Goal: Transaction & Acquisition: Purchase product/service

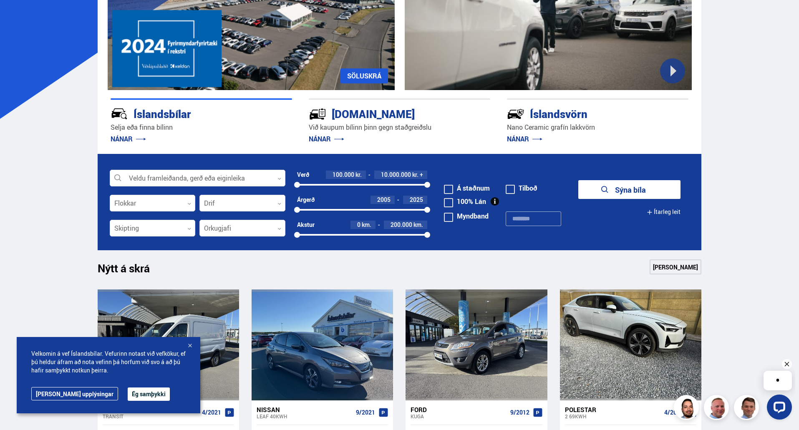
scroll to position [125, 0]
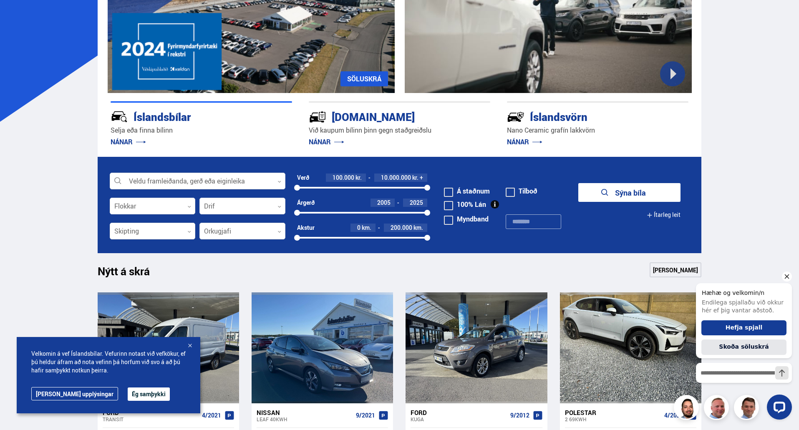
click at [186, 185] on div at bounding box center [198, 181] width 176 height 17
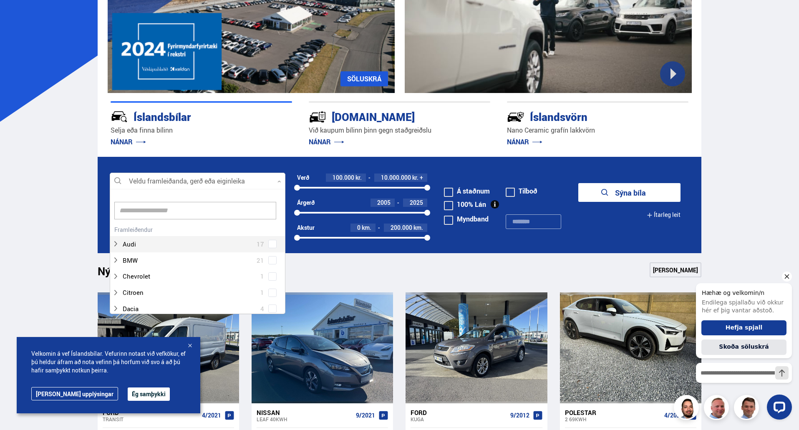
scroll to position [124, 173]
click at [185, 212] on input at bounding box center [195, 211] width 162 height 18
type input "*****"
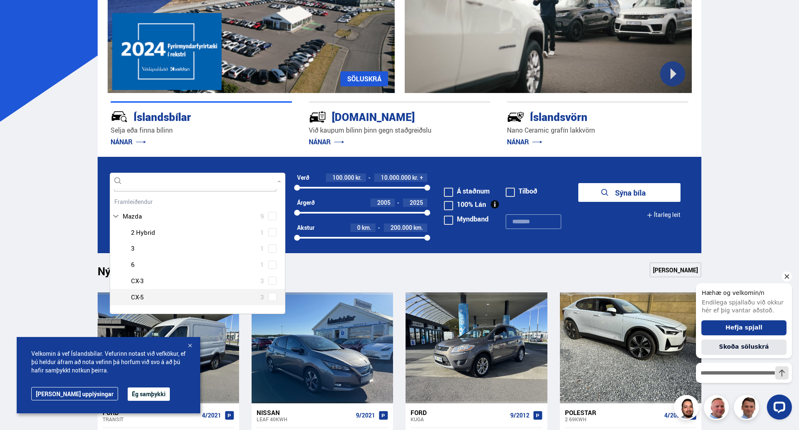
click at [150, 301] on div at bounding box center [206, 297] width 154 height 12
click at [136, 297] on div at bounding box center [206, 297] width 154 height 12
click at [141, 300] on div at bounding box center [206, 297] width 154 height 12
click at [270, 295] on div "Mazda 2 Hybrid 1 Mazda 3 1 Mazda 6 1 Mazda CX-3 3 Mazda CX-5 3" at bounding box center [197, 264] width 175 height 81
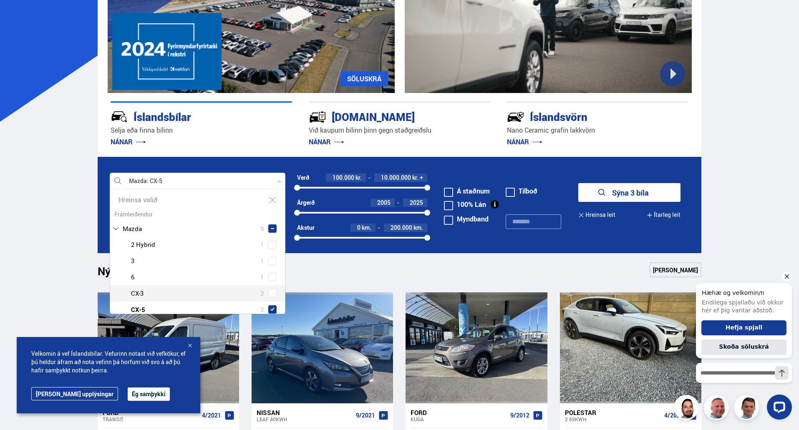
click at [554, 155] on div "Íslandsbílar [PERSON_NAME] finna bílinn NÁNAR [DOMAIN_NAME] Við kaupum bílinn þ…" at bounding box center [400, 125] width 604 height 64
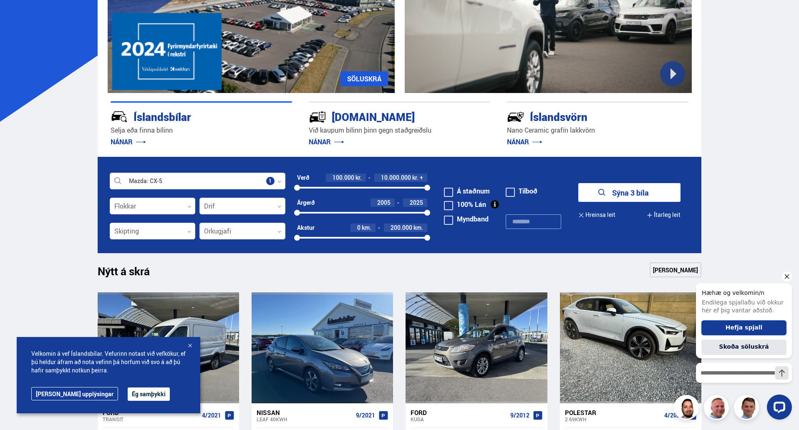
click at [628, 196] on button "Sýna 3 bíla" at bounding box center [629, 192] width 102 height 19
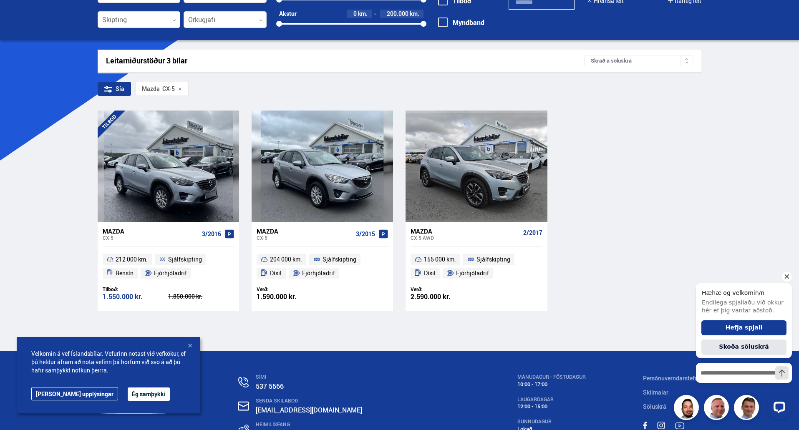
scroll to position [125, 0]
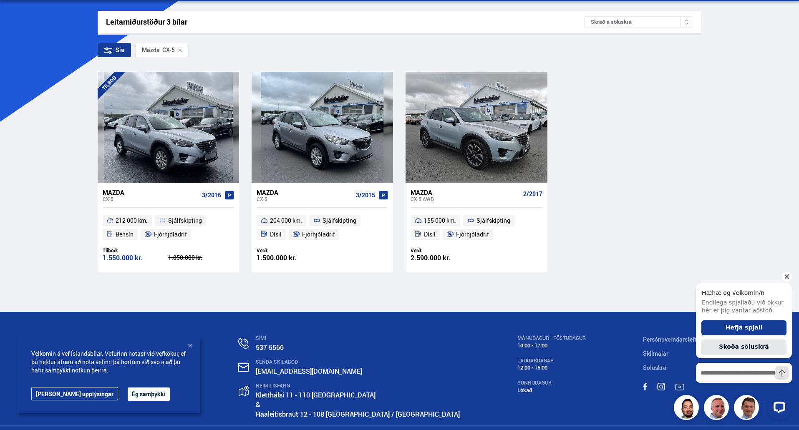
click at [785, 275] on icon "Hide greeting" at bounding box center [787, 276] width 10 height 10
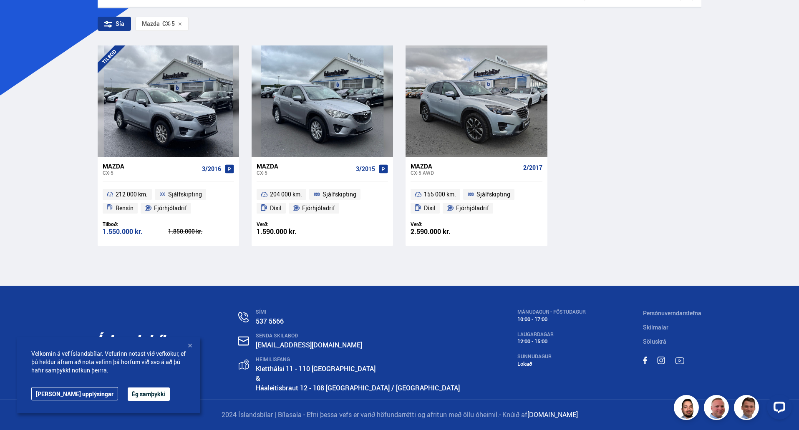
scroll to position [0, 0]
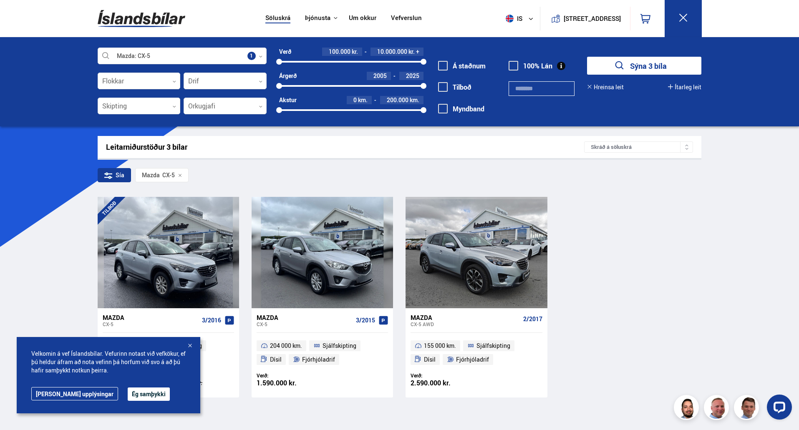
click at [359, 16] on link "Um okkur" at bounding box center [363, 18] width 28 height 9
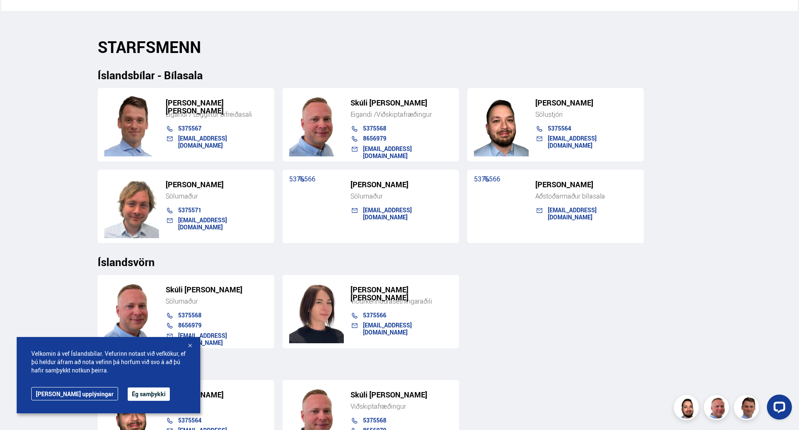
scroll to position [834, 0]
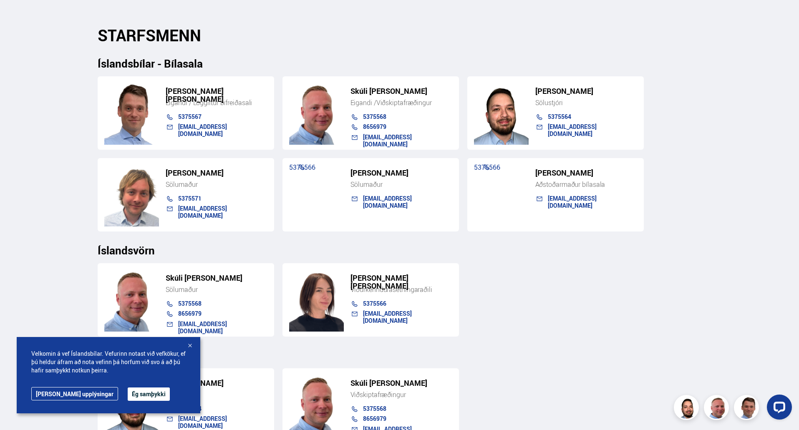
click at [575, 376] on div "[PERSON_NAME] Sölustjóri 5375564 [EMAIL_ADDRESS][DOMAIN_NAME] [PERSON_NAME] Við…" at bounding box center [400, 402] width 604 height 80
click at [188, 343] on div at bounding box center [190, 346] width 8 height 8
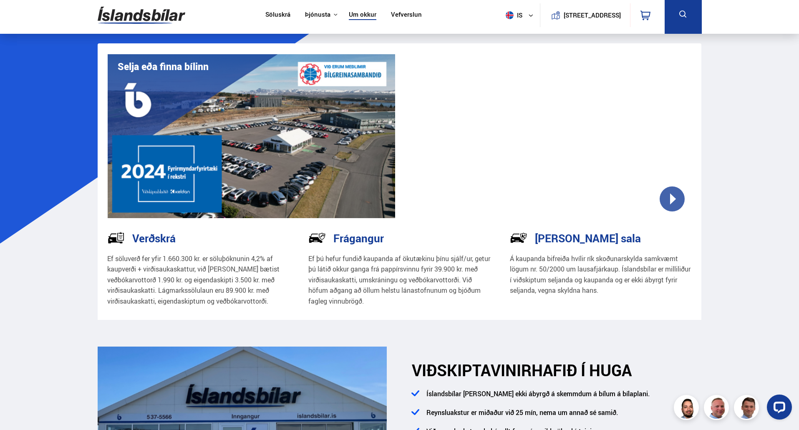
scroll to position [0, 0]
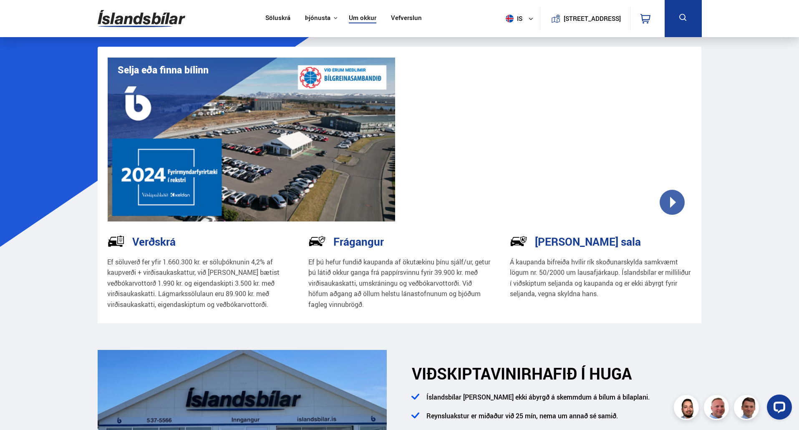
click at [408, 16] on link "Vefverslun" at bounding box center [406, 18] width 31 height 9
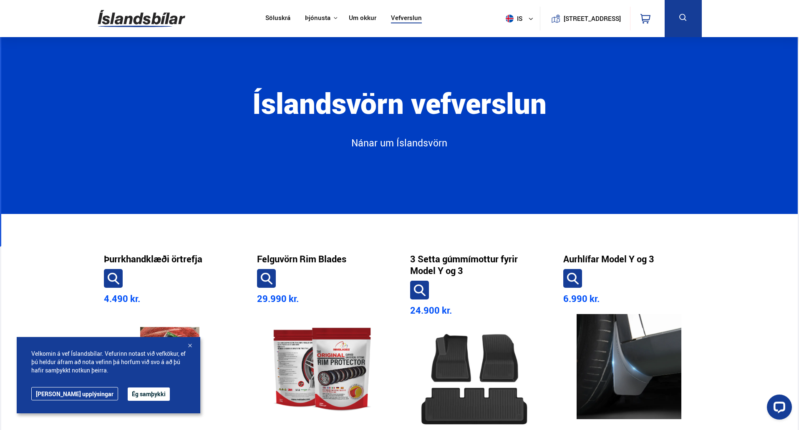
click at [272, 18] on link "Söluskrá" at bounding box center [277, 18] width 25 height 9
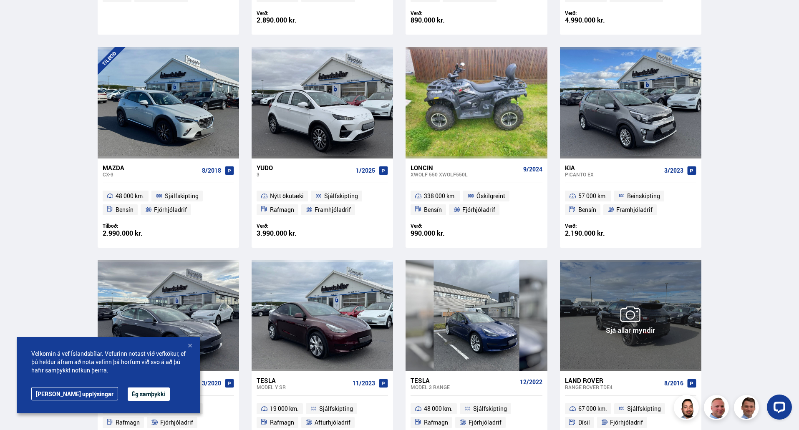
scroll to position [292, 0]
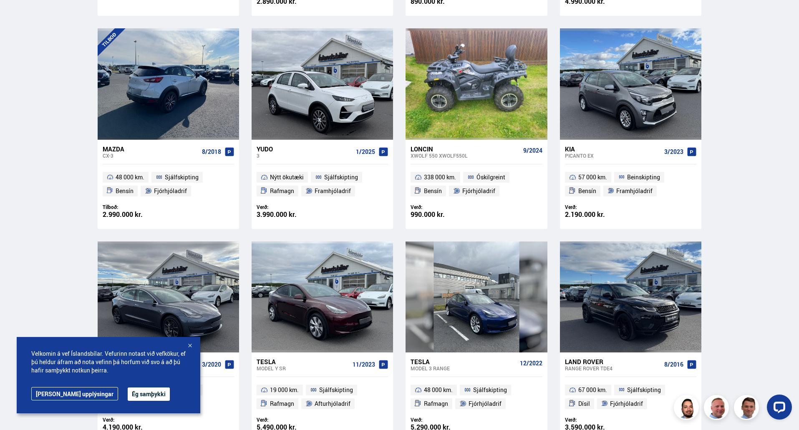
click at [164, 75] on div at bounding box center [168, 83] width 28 height 111
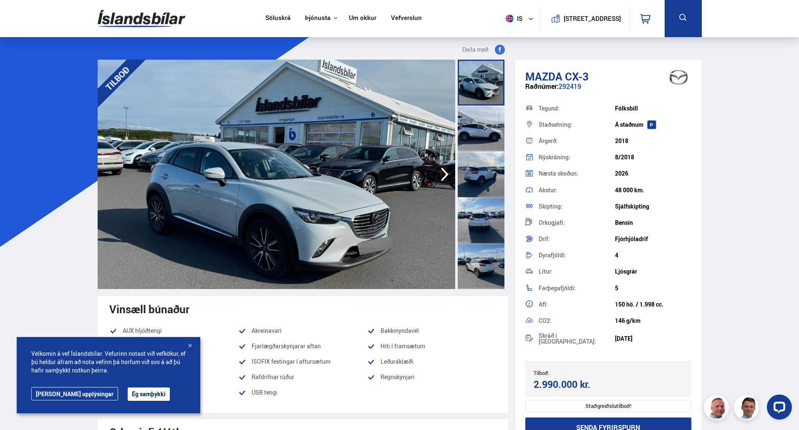
click at [442, 173] on icon "button" at bounding box center [444, 174] width 17 height 20
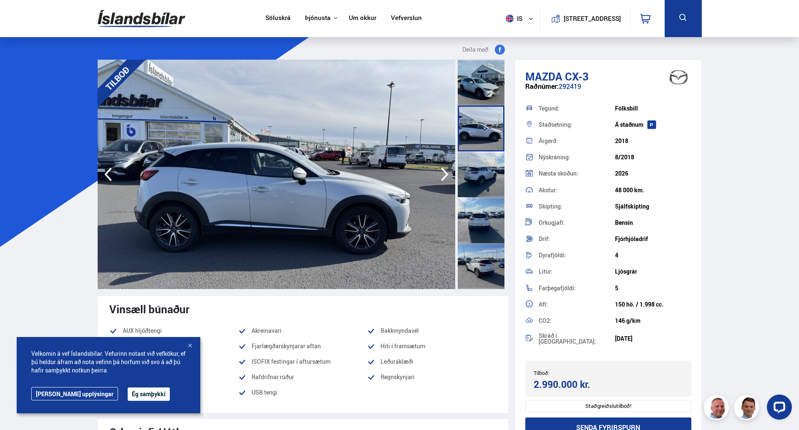
click at [442, 173] on icon "button" at bounding box center [444, 174] width 17 height 20
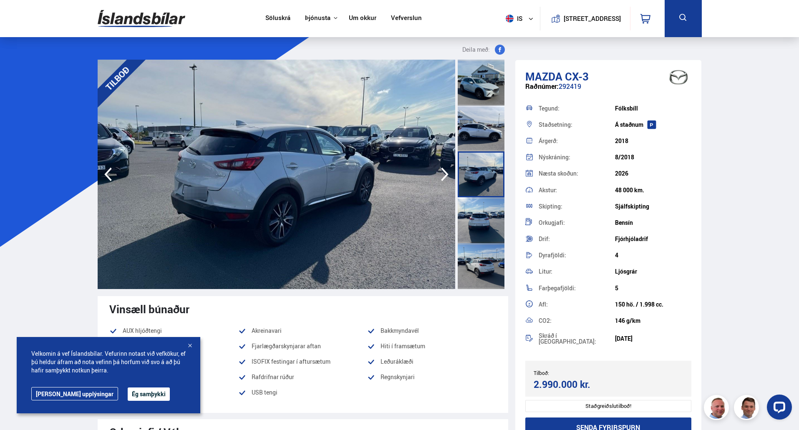
click at [442, 173] on icon "button" at bounding box center [444, 174] width 17 height 20
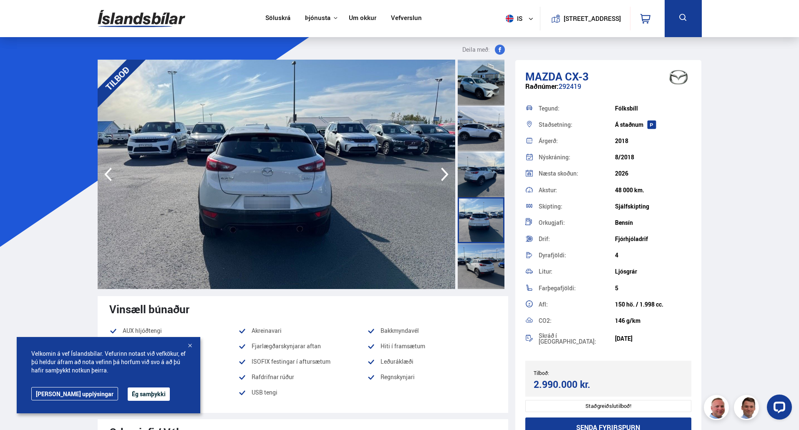
click at [442, 173] on icon "button" at bounding box center [444, 174] width 17 height 20
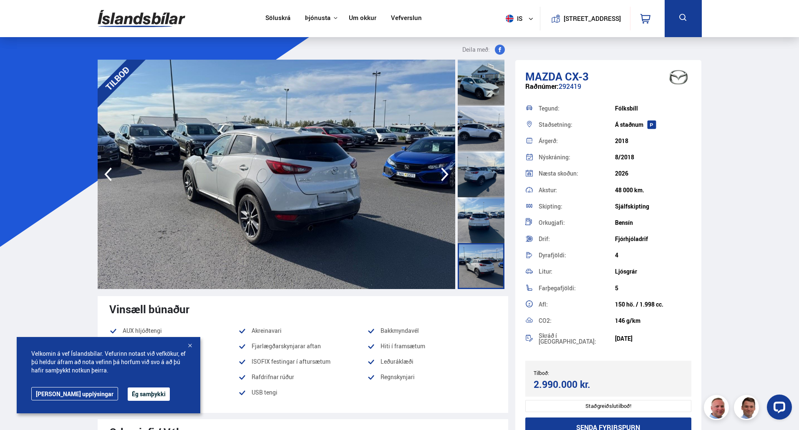
click at [442, 173] on icon "button" at bounding box center [444, 174] width 17 height 20
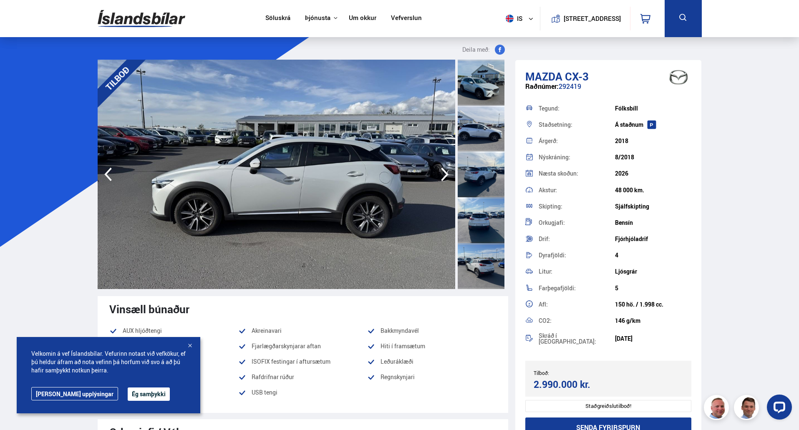
click at [442, 173] on icon "button" at bounding box center [444, 174] width 17 height 20
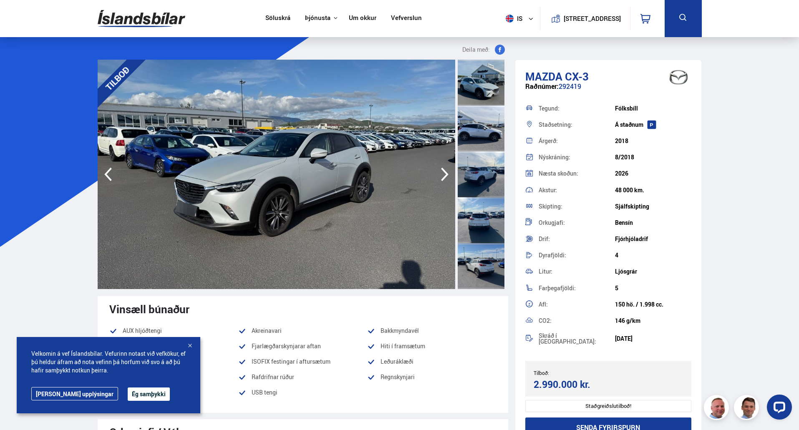
click at [442, 173] on icon "button" at bounding box center [444, 174] width 17 height 20
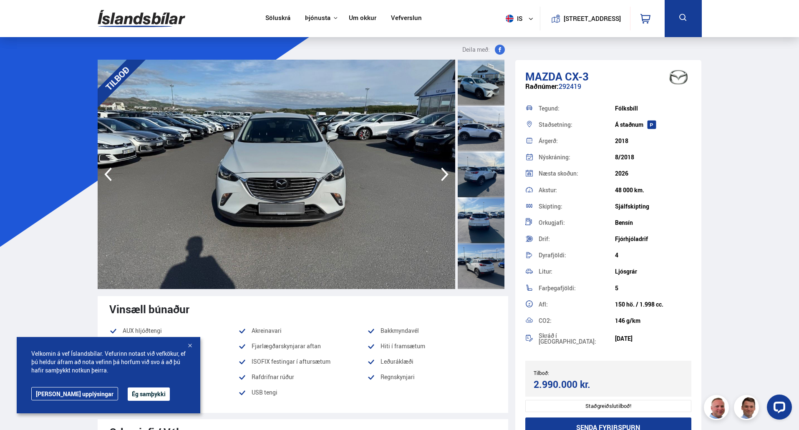
click at [442, 173] on icon "button" at bounding box center [444, 174] width 17 height 20
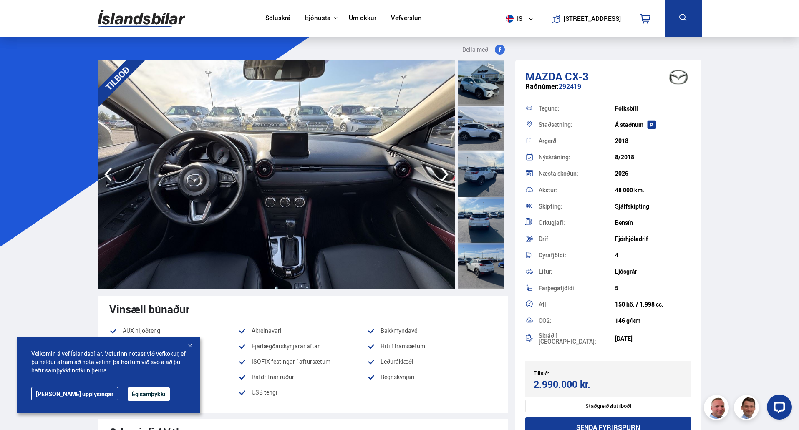
click at [442, 173] on icon "button" at bounding box center [444, 174] width 17 height 20
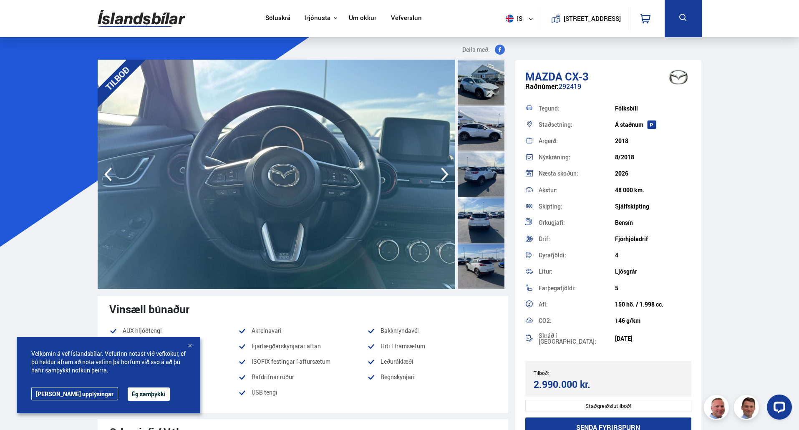
click at [442, 173] on icon "button" at bounding box center [444, 174] width 17 height 20
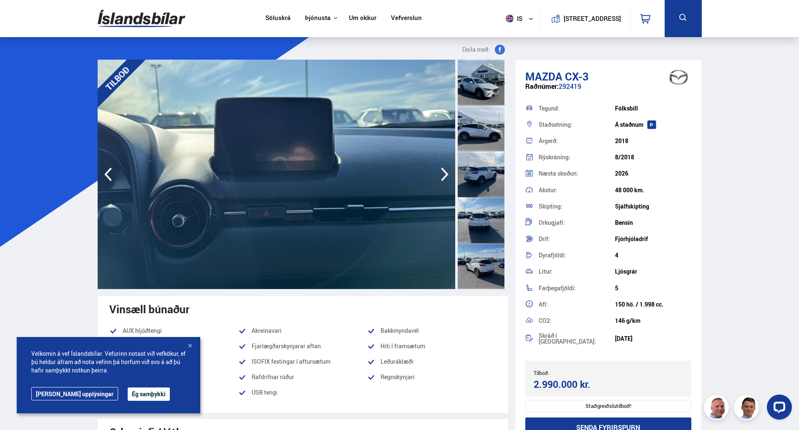
click at [442, 173] on icon "button" at bounding box center [444, 174] width 17 height 20
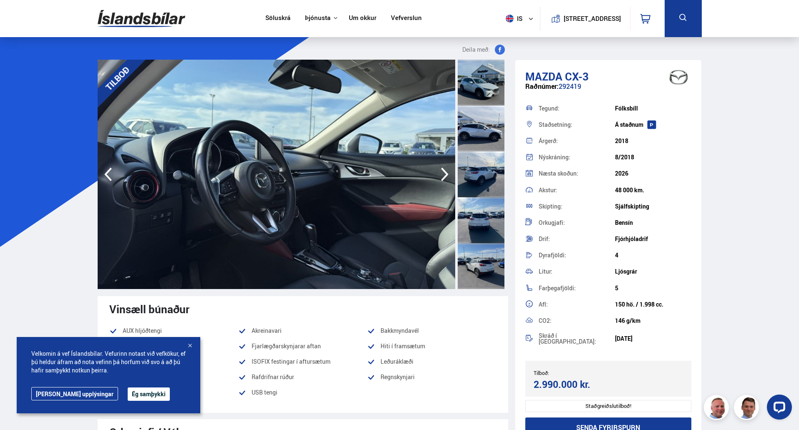
click at [442, 173] on icon "button" at bounding box center [444, 174] width 17 height 20
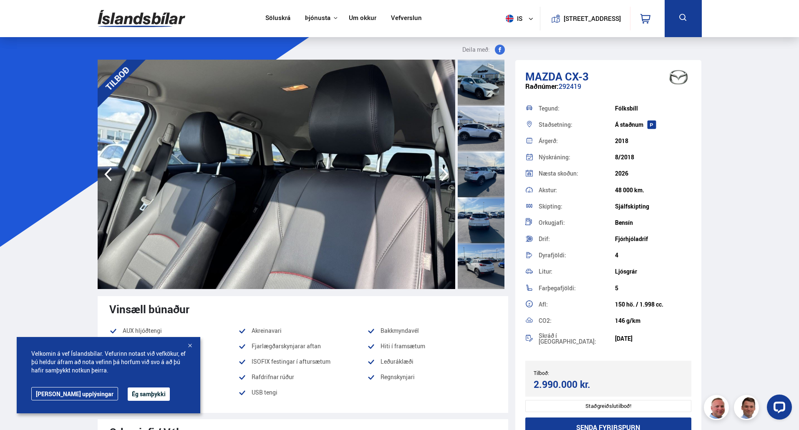
click at [442, 173] on icon "button" at bounding box center [444, 174] width 17 height 20
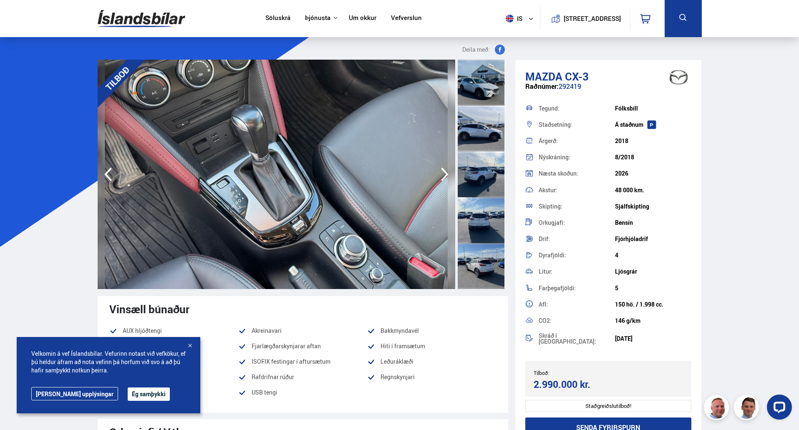
click at [442, 173] on icon "button" at bounding box center [444, 174] width 17 height 20
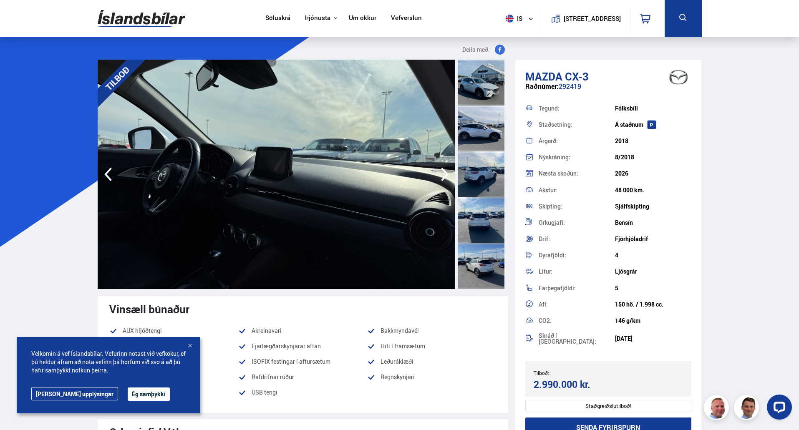
click at [442, 173] on icon "button" at bounding box center [444, 174] width 17 height 20
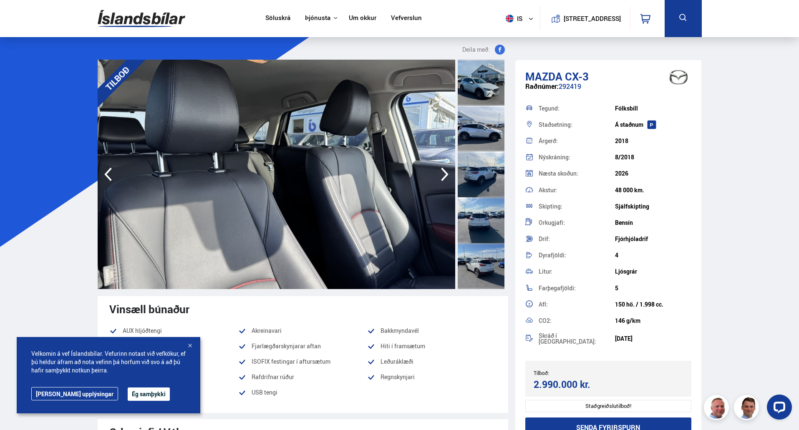
click at [442, 173] on icon "button" at bounding box center [444, 174] width 17 height 20
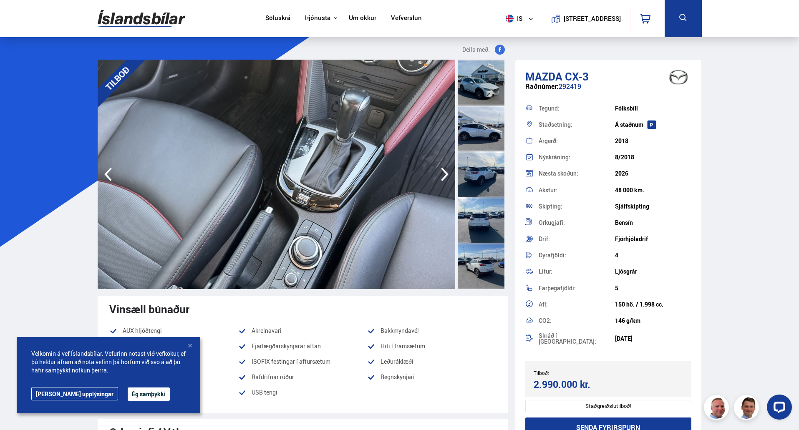
click at [442, 173] on icon "button" at bounding box center [444, 174] width 17 height 20
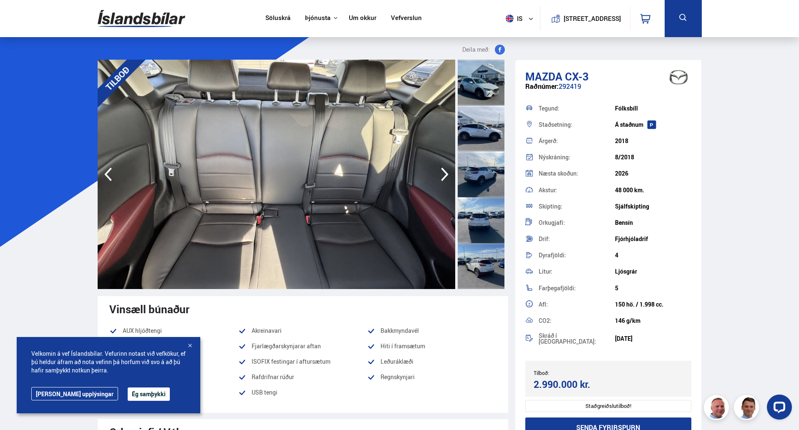
click at [442, 173] on icon "button" at bounding box center [444, 174] width 17 height 20
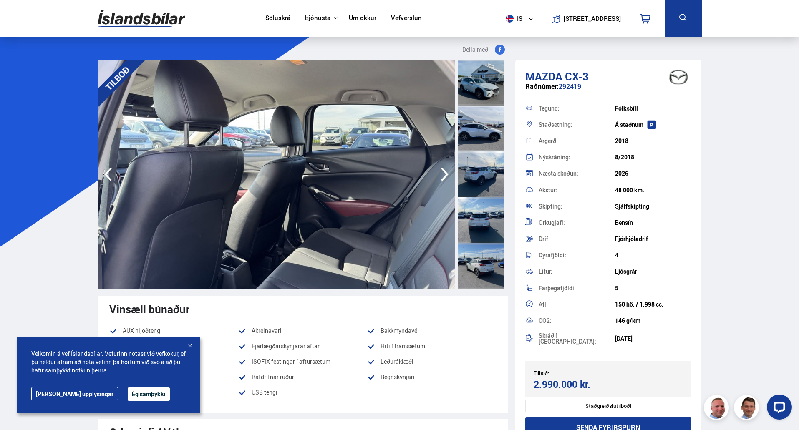
click at [442, 173] on icon "button" at bounding box center [444, 174] width 17 height 20
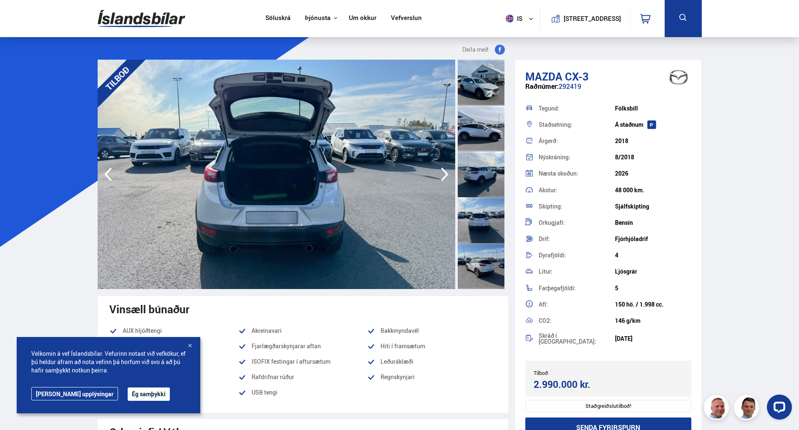
click at [442, 173] on icon "button" at bounding box center [444, 174] width 17 height 20
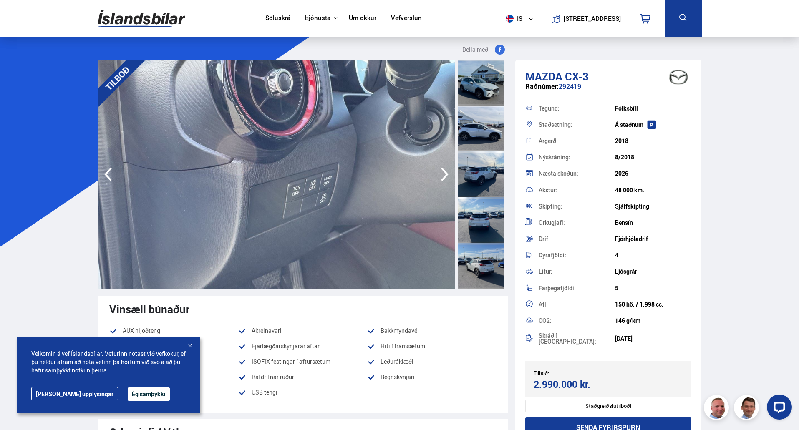
click at [442, 173] on icon "button" at bounding box center [444, 174] width 17 height 20
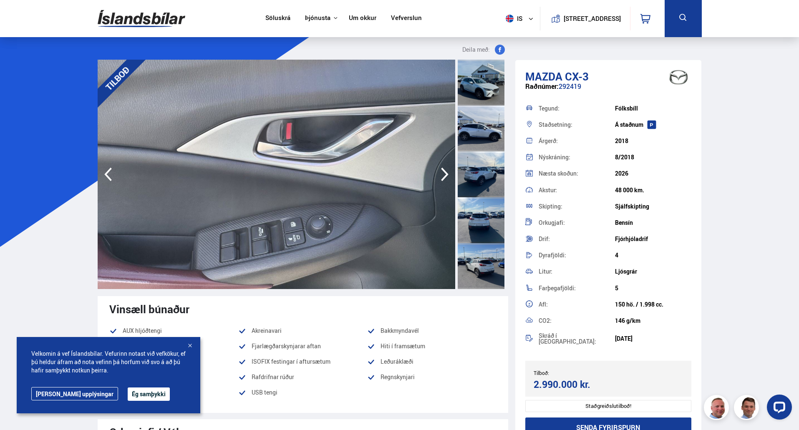
click at [442, 173] on icon "button" at bounding box center [444, 174] width 17 height 20
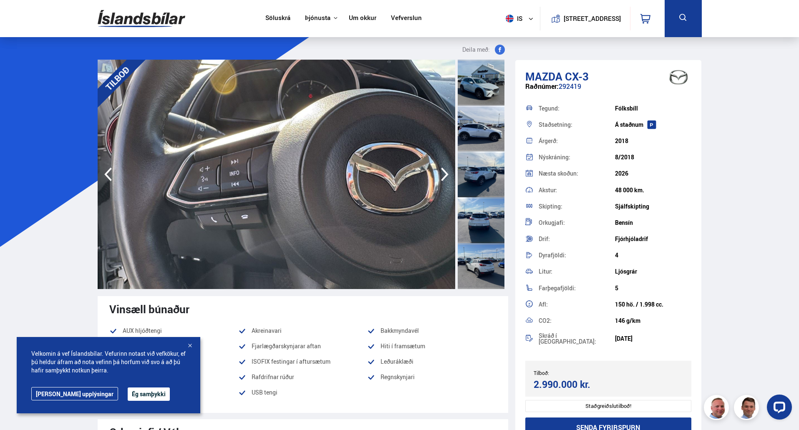
click at [442, 173] on icon "button" at bounding box center [444, 174] width 17 height 20
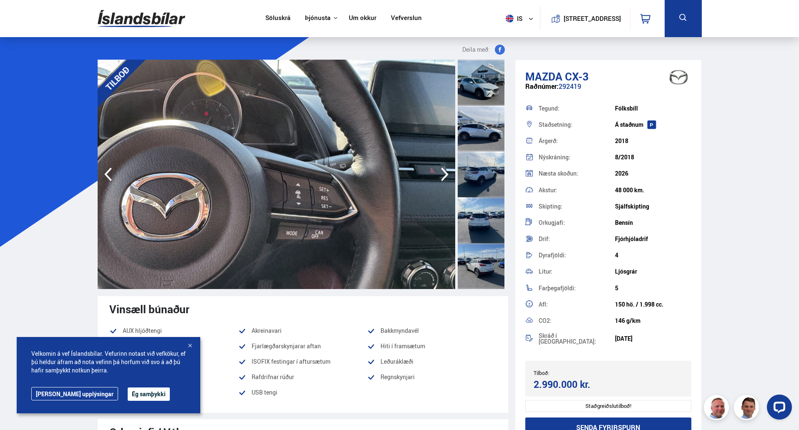
click at [442, 173] on icon "button" at bounding box center [444, 174] width 17 height 20
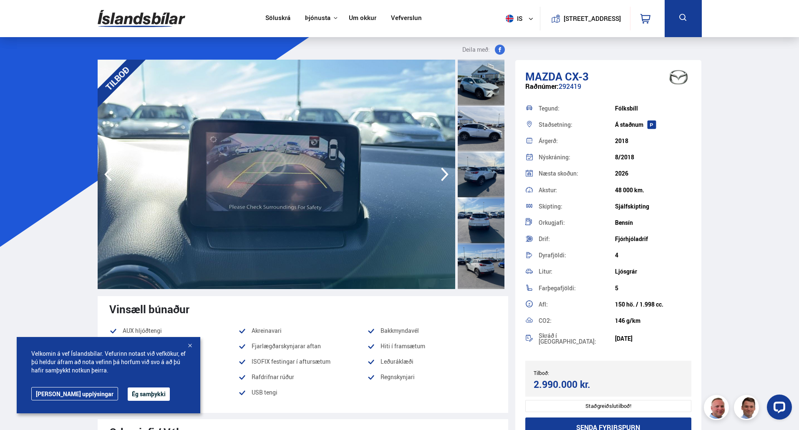
click at [442, 173] on icon "button" at bounding box center [444, 174] width 17 height 20
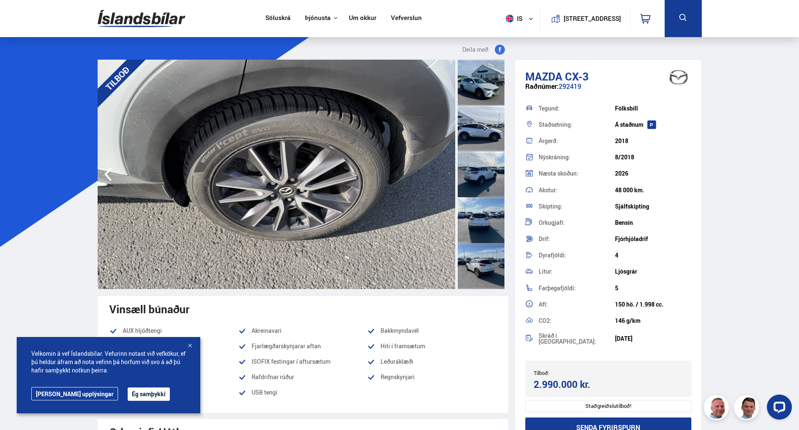
click at [442, 173] on img at bounding box center [276, 174] width 357 height 229
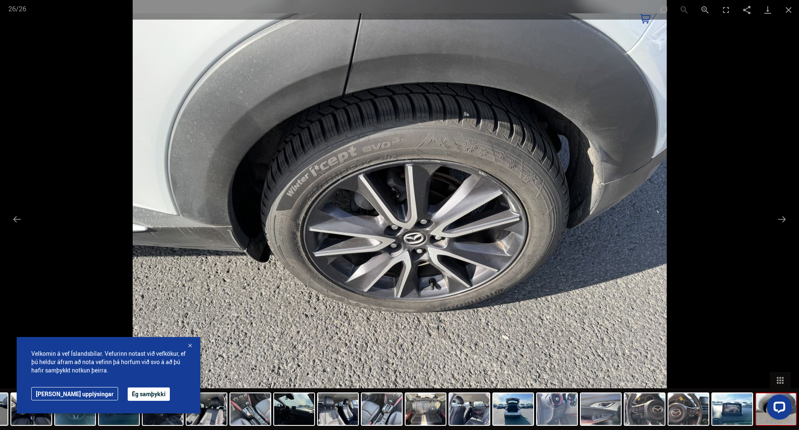
click at [783, 214] on button "Next slide" at bounding box center [782, 219] width 18 height 16
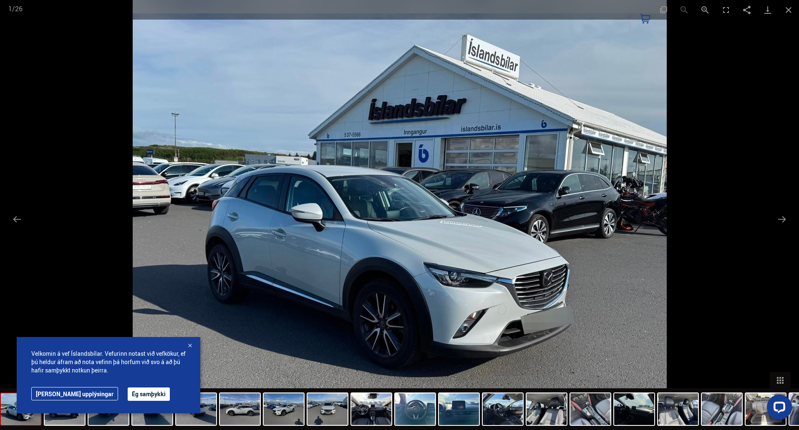
click at [783, 214] on button "Next slide" at bounding box center [782, 219] width 18 height 16
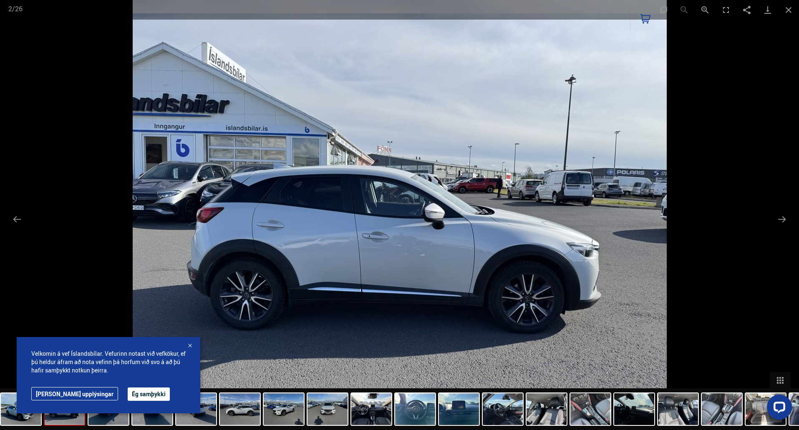
click at [783, 214] on button "Next slide" at bounding box center [782, 219] width 18 height 16
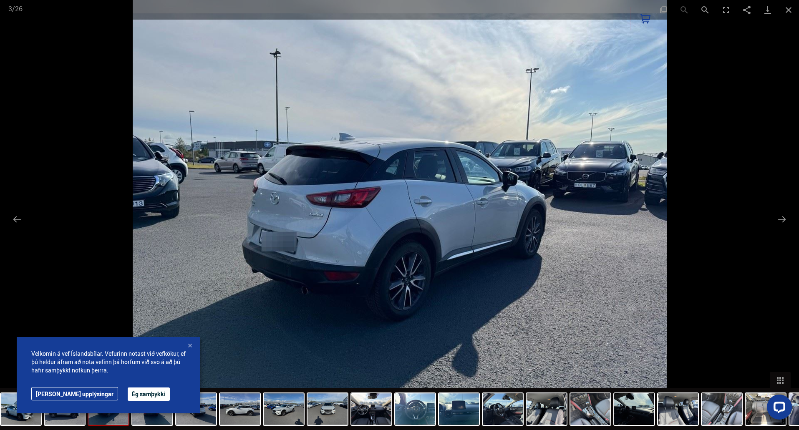
click at [783, 214] on button "Next slide" at bounding box center [782, 219] width 18 height 16
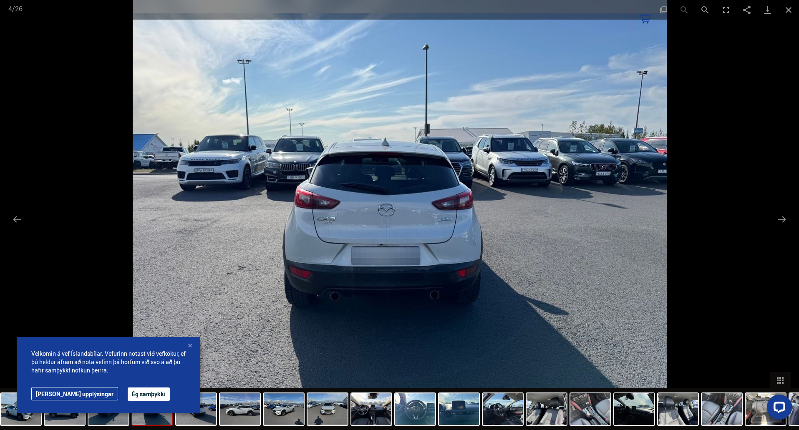
click at [792, 10] on button "Close gallery" at bounding box center [788, 10] width 21 height 20
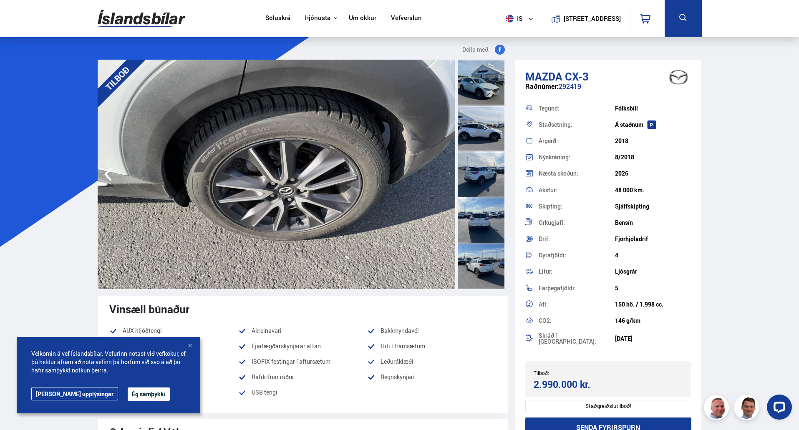
click at [275, 31] on nav "Söluskrá Þjónusta Íslandsbílar [DOMAIN_NAME] Íslandsvörn Leiðbeiningar Um okkur…" at bounding box center [343, 18] width 171 height 37
click at [273, 18] on link "Söluskrá" at bounding box center [277, 18] width 25 height 9
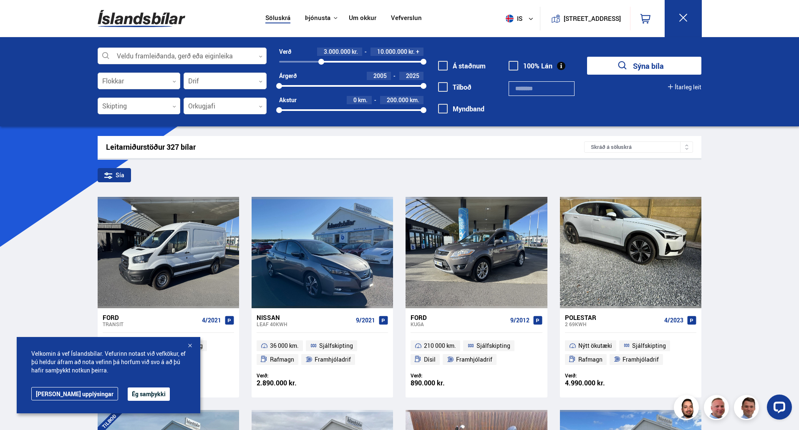
drag, startPoint x: 276, startPoint y: 62, endPoint x: 321, endPoint y: 67, distance: 44.9
click at [321, 67] on div "Verð 3.000.000 kr. 10.000.000 kr. + 2991673 10000000 Árgerð 2005 2025 2005 2025…" at bounding box center [344, 84] width 157 height 73
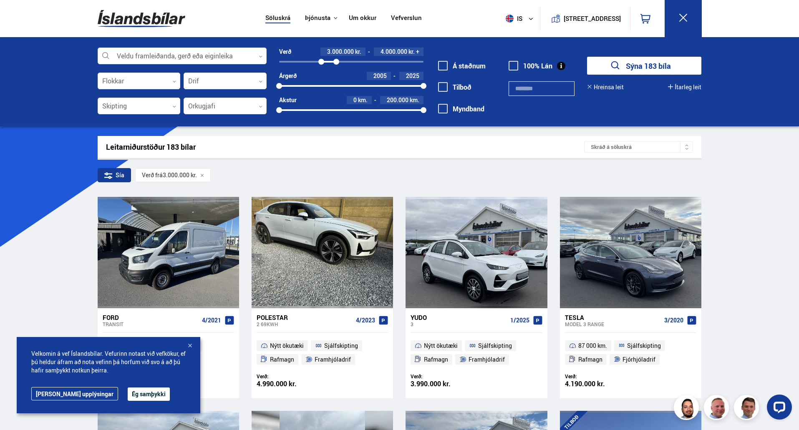
drag, startPoint x: 423, startPoint y: 60, endPoint x: 336, endPoint y: 68, distance: 87.1
click at [336, 68] on div "Verð 3.000.000 kr. 4.000.000 kr. + 3000000 4021730 Árgerð 2005 2025 2005 2025 A…" at bounding box center [344, 84] width 157 height 73
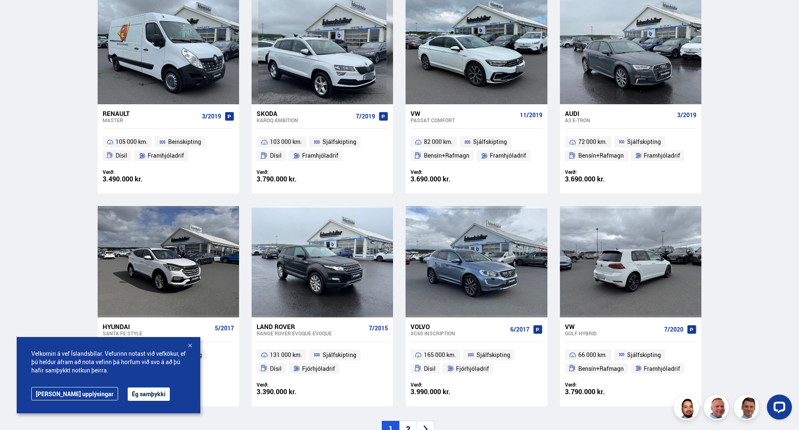
scroll to position [1126, 0]
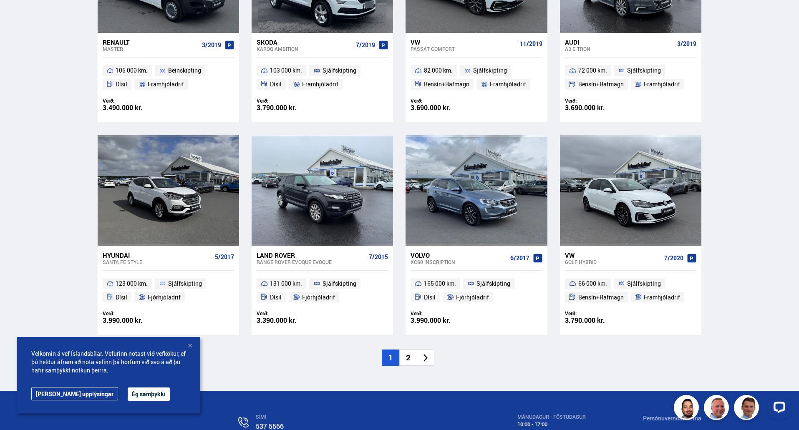
click at [405, 357] on li "2" at bounding box center [408, 357] width 18 height 16
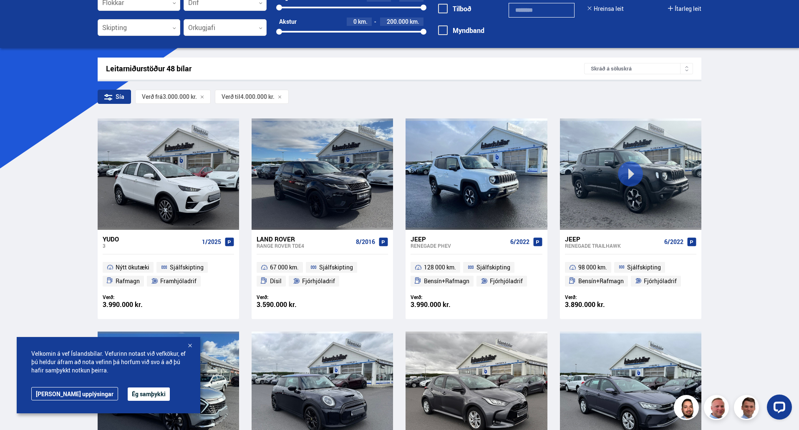
scroll to position [28, 0]
